Goal: Information Seeking & Learning: Learn about a topic

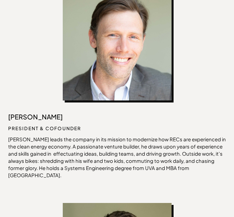
scroll to position [379, 0]
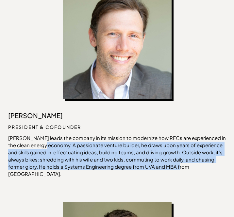
drag, startPoint x: 49, startPoint y: 146, endPoint x: 173, endPoint y: 166, distance: 125.4
click at [173, 166] on p "[PERSON_NAME] leads the company in its mission to modernize how RECs are experi…" at bounding box center [117, 156] width 218 height 43
copy p "A passionate venture builder, he draws upon years of experience and skills gain…"
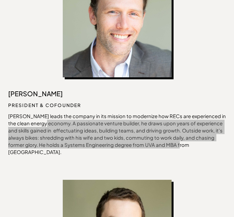
scroll to position [400, 0]
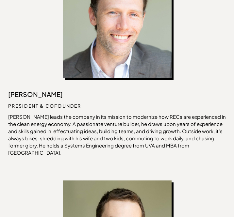
click at [158, 131] on p "[PERSON_NAME] leads the company in its mission to modernize how RECs are experi…" at bounding box center [117, 134] width 218 height 43
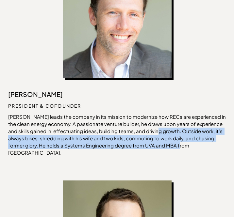
drag, startPoint x: 158, startPoint y: 131, endPoint x: 174, endPoint y: 147, distance: 22.7
click at [174, 147] on p "[PERSON_NAME] leads the company in its mission to modernize how RECs are experi…" at bounding box center [117, 134] width 218 height 43
copy p "Outside work, it's always bikes: shredding with his wife and two kids, commutin…"
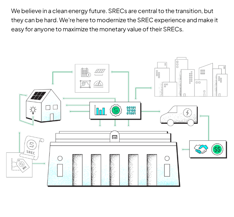
scroll to position [0, 0]
